Goal: Information Seeking & Learning: Learn about a topic

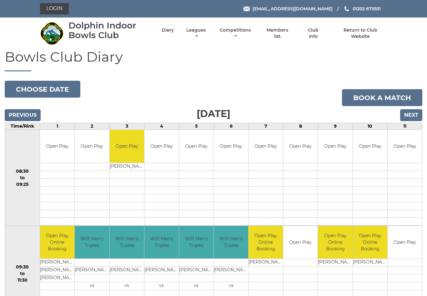
click at [240, 34] on link "Competitions" at bounding box center [235, 33] width 34 height 12
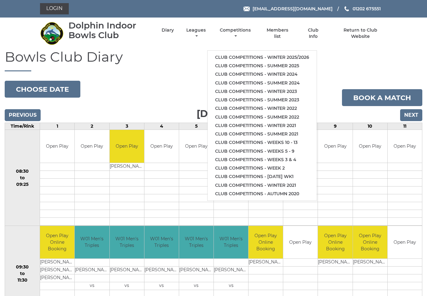
click at [288, 53] on link "Club competitions - Winter 2025/2026" at bounding box center [262, 57] width 109 height 8
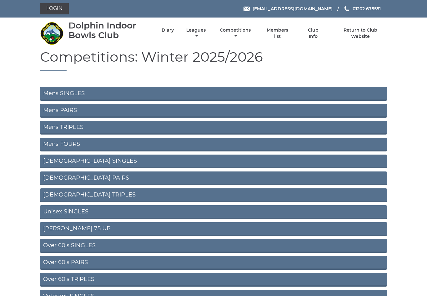
click at [210, 128] on link "Mens TRIPLES" at bounding box center [213, 128] width 347 height 14
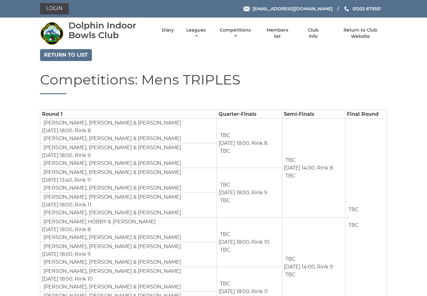
click at [69, 53] on link "Return to list" at bounding box center [66, 55] width 52 height 12
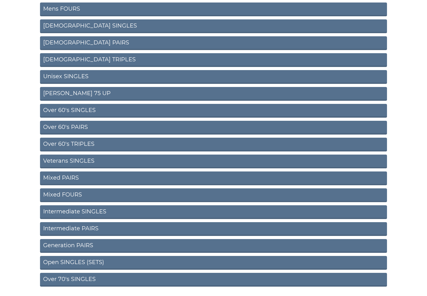
scroll to position [145, 0]
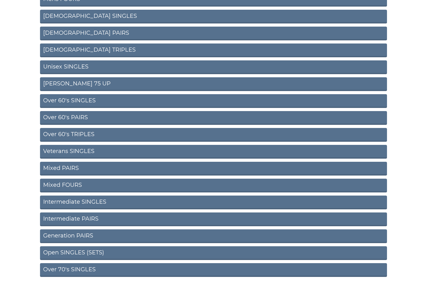
click at [105, 101] on link "Over 60's SINGLES" at bounding box center [213, 101] width 347 height 14
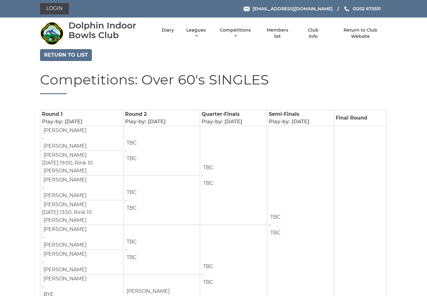
click at [79, 53] on link "Return to list" at bounding box center [66, 55] width 52 height 12
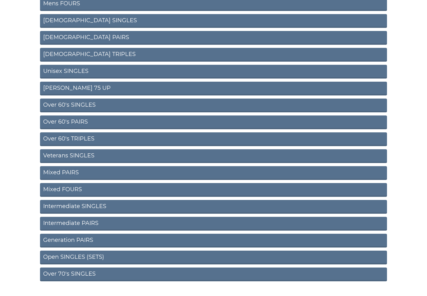
scroll to position [145, 0]
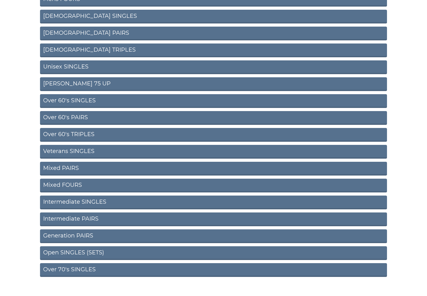
click at [101, 120] on link "Over 60's PAIRS" at bounding box center [213, 118] width 347 height 14
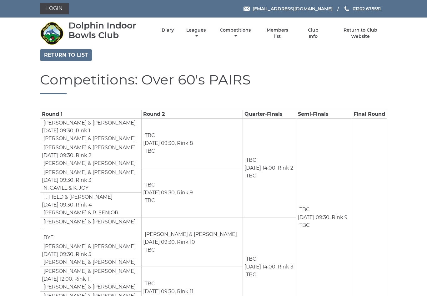
click at [66, 51] on link "Return to list" at bounding box center [66, 55] width 52 height 12
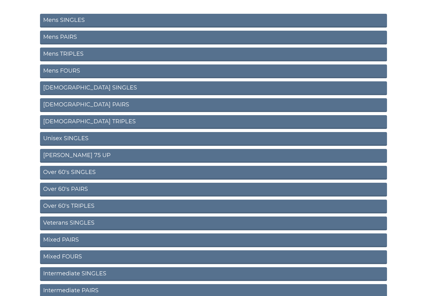
scroll to position [73, 0]
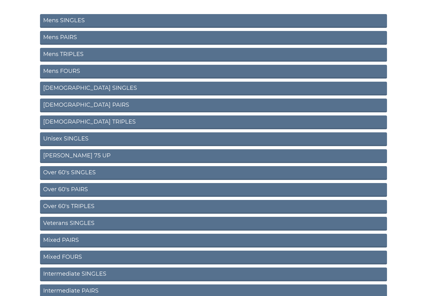
click at [90, 40] on link "Mens PAIRS" at bounding box center [213, 38] width 347 height 14
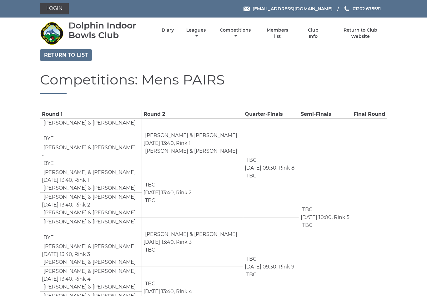
click at [68, 53] on link "Return to list" at bounding box center [66, 55] width 52 height 12
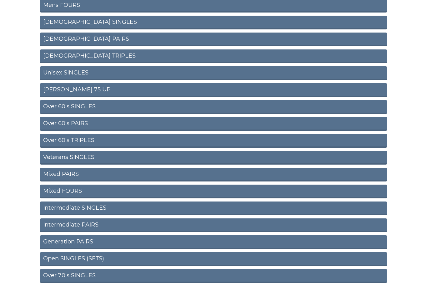
scroll to position [145, 0]
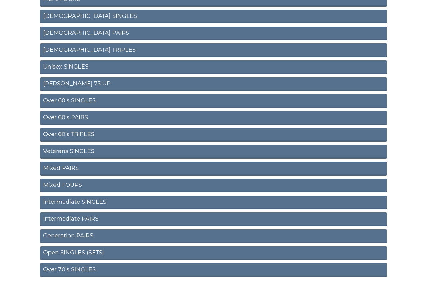
click at [109, 101] on link "Over 60's SINGLES" at bounding box center [213, 101] width 347 height 14
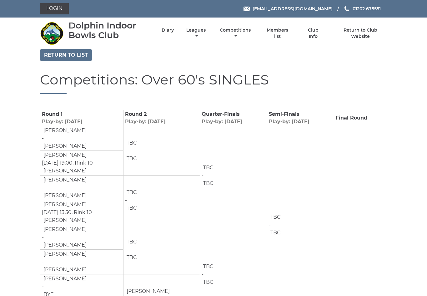
click at [67, 54] on link "Return to list" at bounding box center [66, 55] width 52 height 12
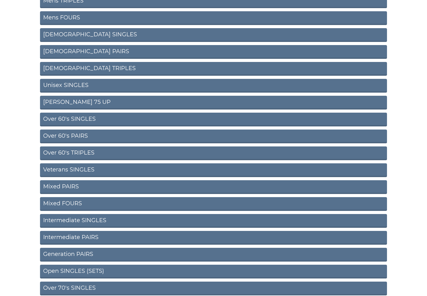
scroll to position [145, 0]
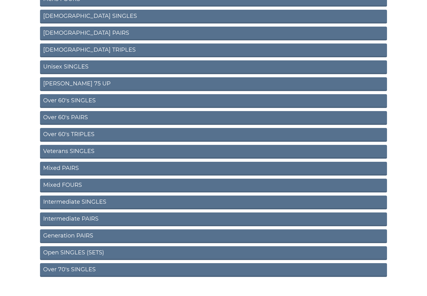
click at [83, 271] on link "Over 70's SINGLES" at bounding box center [213, 270] width 347 height 14
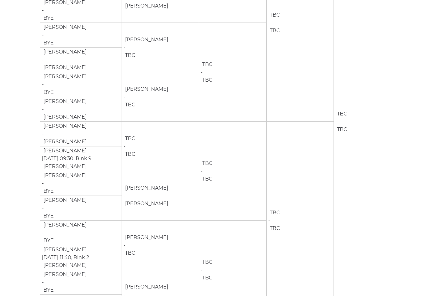
scroll to position [202, 0]
